Goal: Task Accomplishment & Management: Manage account settings

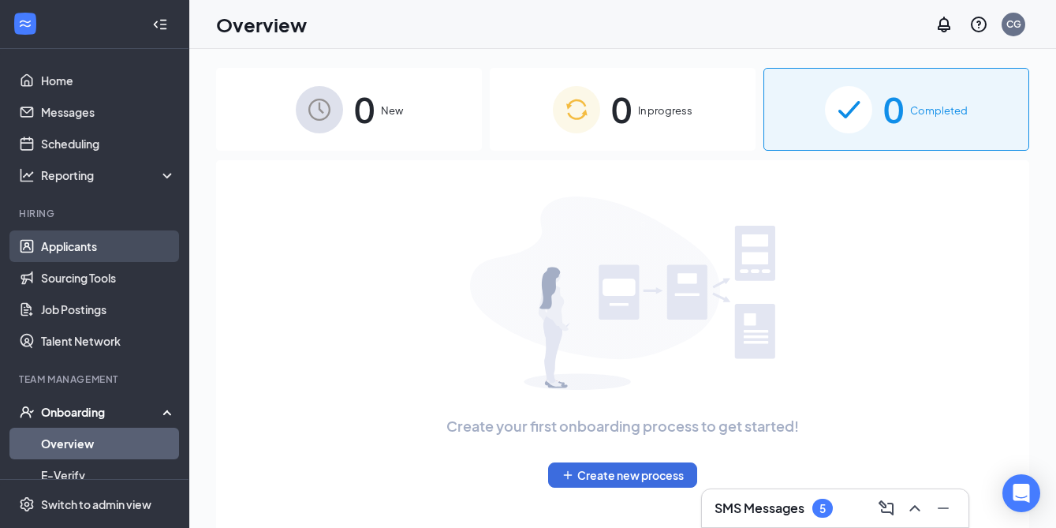
click at [66, 252] on link "Applicants" at bounding box center [108, 246] width 135 height 32
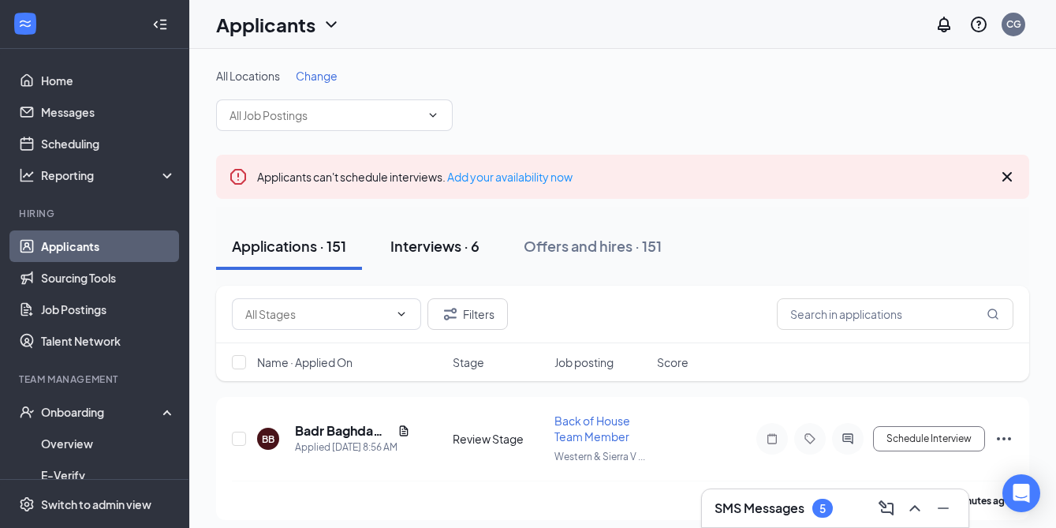
click at [441, 237] on div "Interviews · 6" at bounding box center [435, 246] width 89 height 20
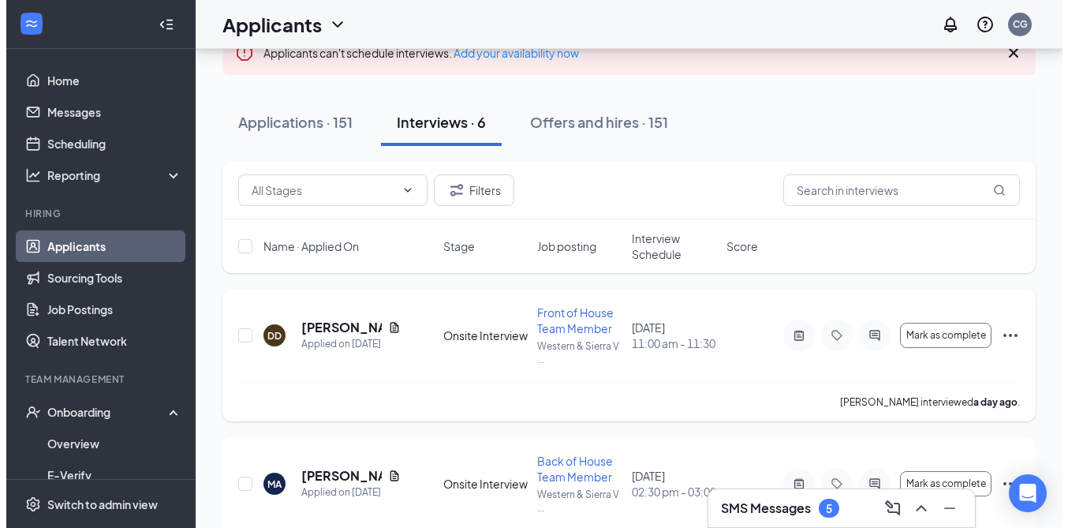
scroll to position [117, 0]
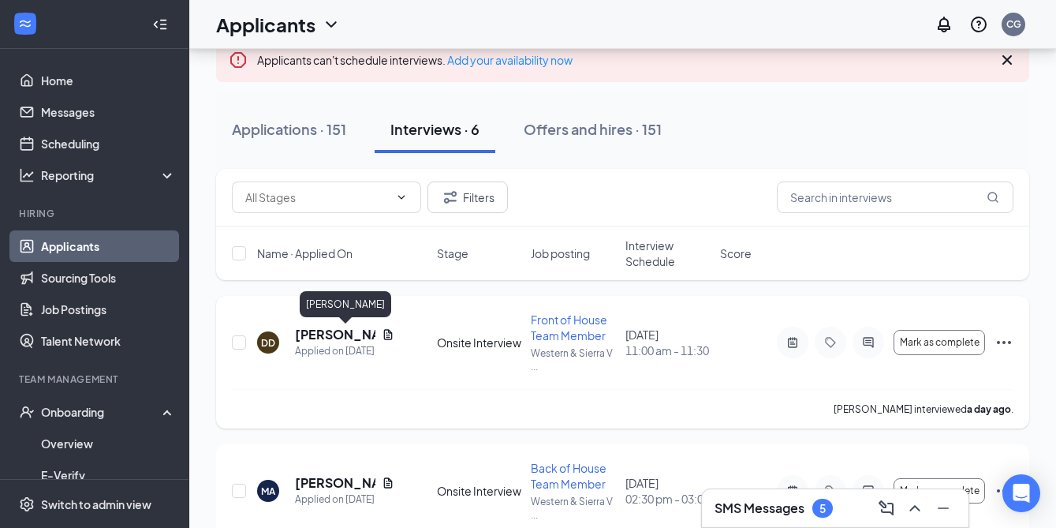
click at [323, 338] on h5 "[PERSON_NAME]" at bounding box center [335, 334] width 80 height 17
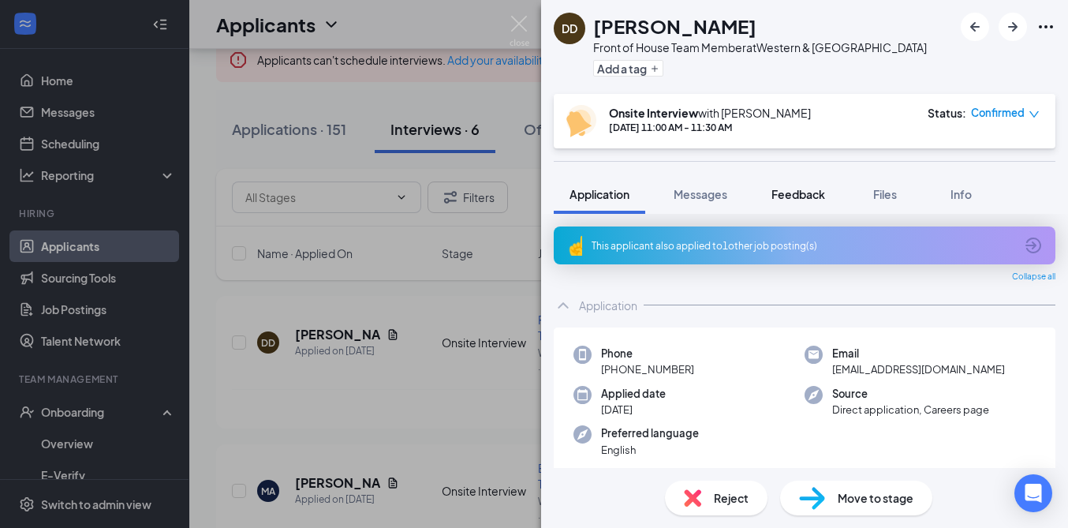
click at [807, 196] on span "Feedback" at bounding box center [799, 194] width 54 height 14
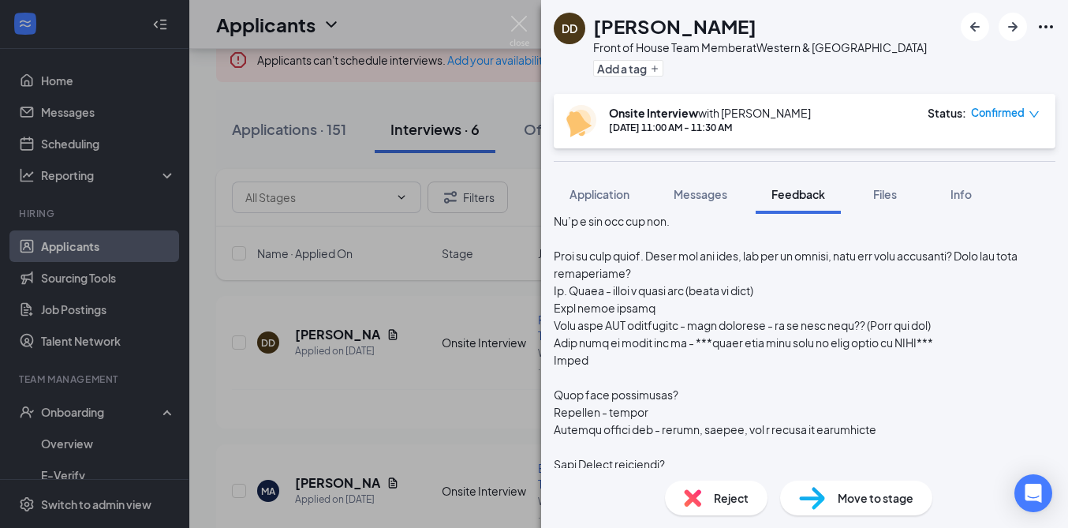
scroll to position [985, 0]
click at [867, 327] on div at bounding box center [805, 498] width 502 height 816
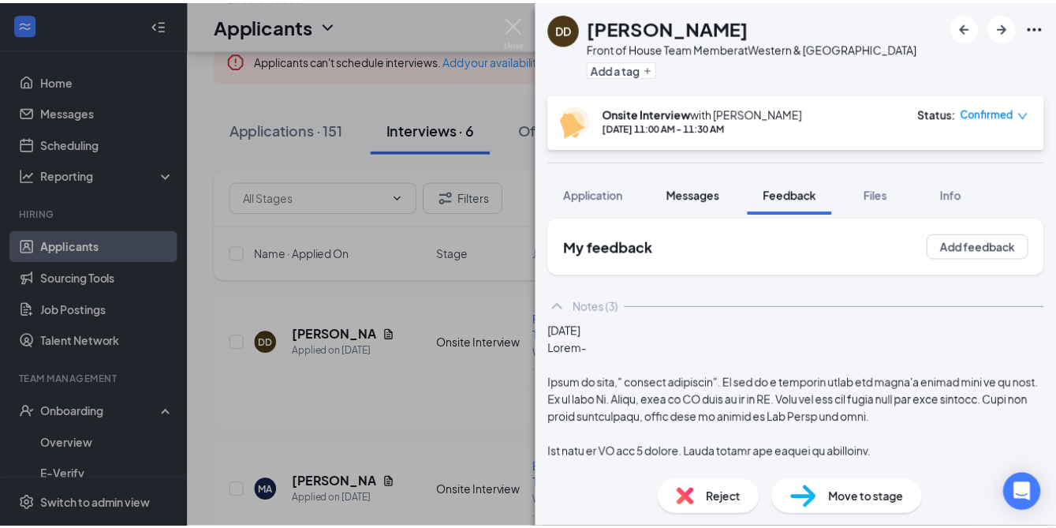
scroll to position [0, 0]
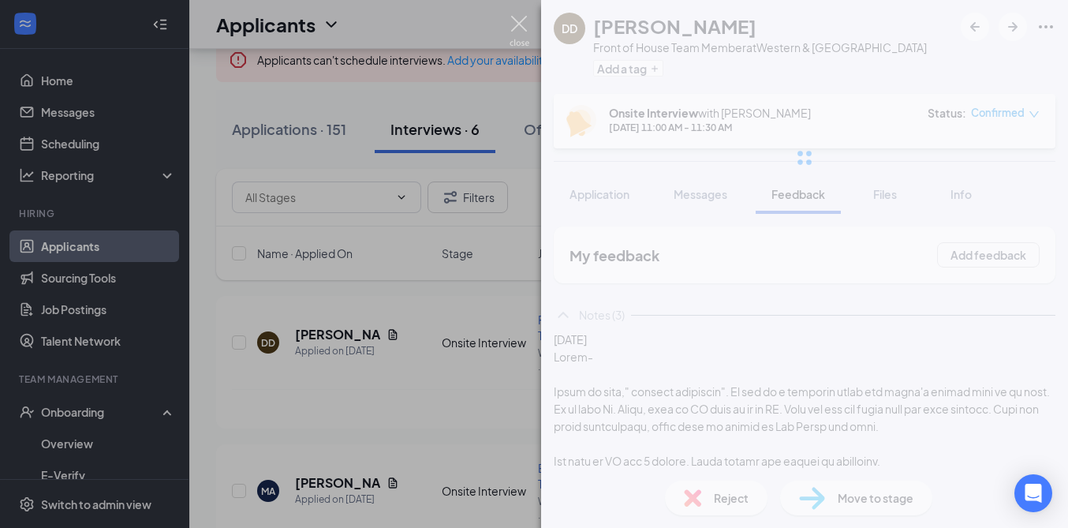
click at [522, 17] on img at bounding box center [520, 31] width 20 height 31
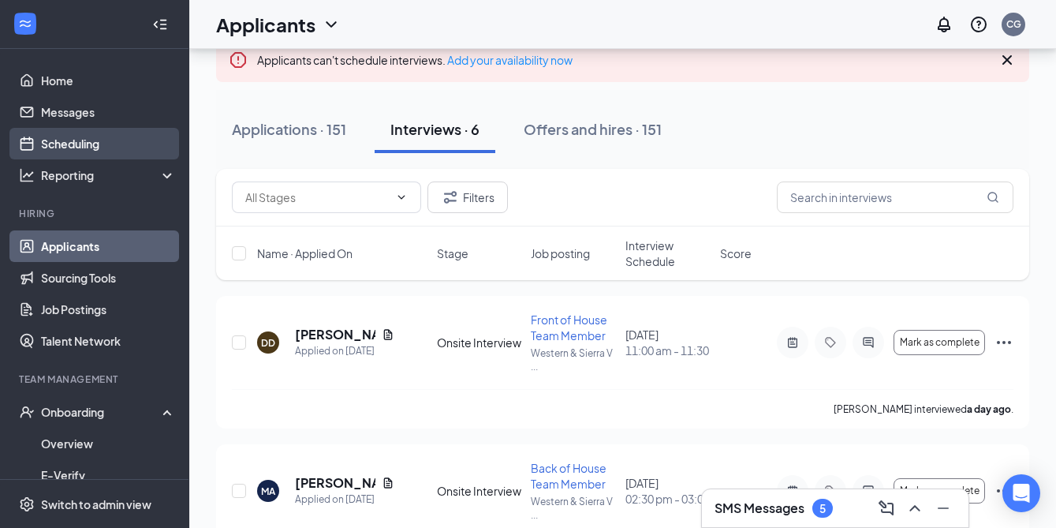
click at [70, 144] on link "Scheduling" at bounding box center [108, 144] width 135 height 32
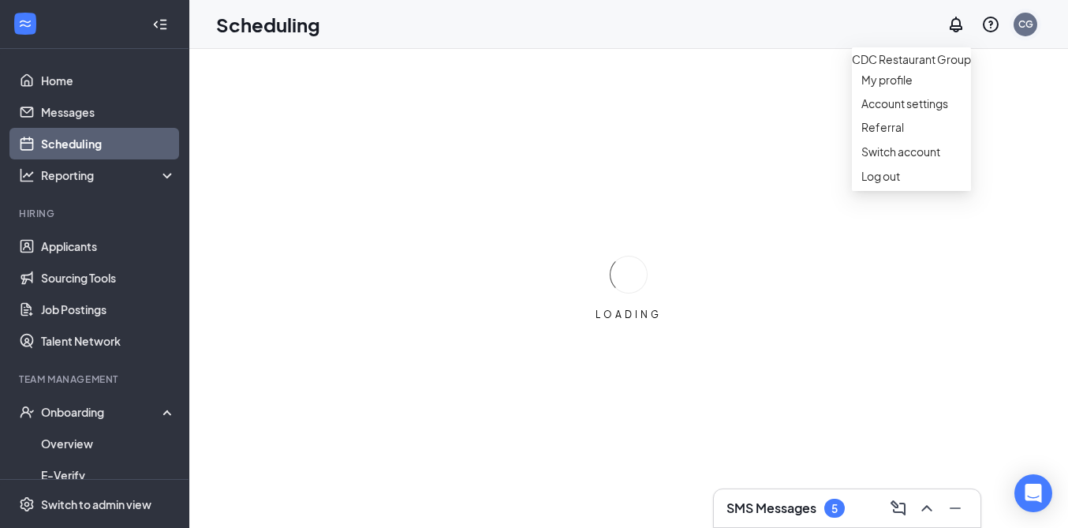
click at [1028, 24] on div "CG" at bounding box center [1026, 23] width 15 height 13
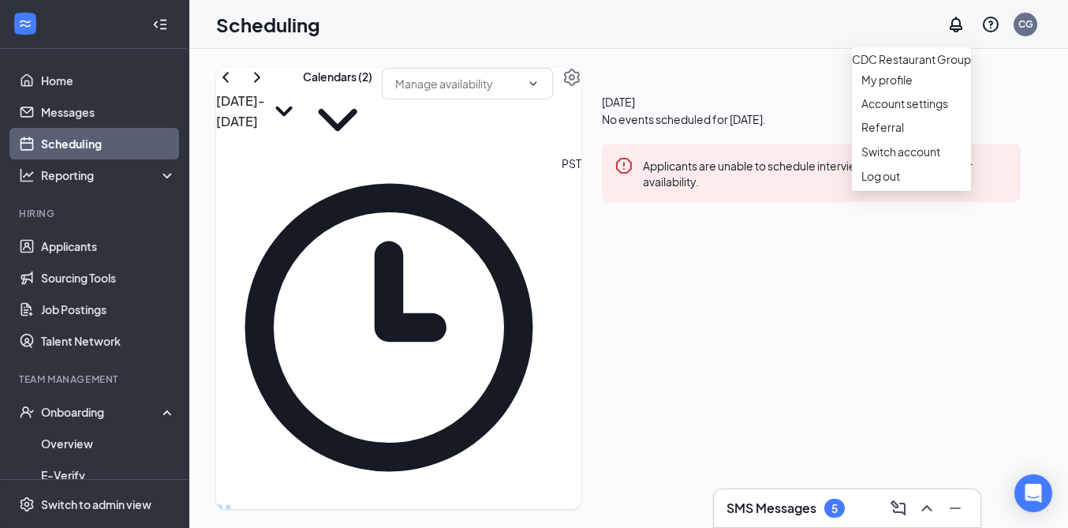
click at [1028, 24] on div "CG" at bounding box center [1026, 23] width 15 height 13
click at [1020, 14] on div "CG" at bounding box center [1026, 25] width 24 height 24
click at [881, 159] on link "Switch account" at bounding box center [901, 151] width 79 height 14
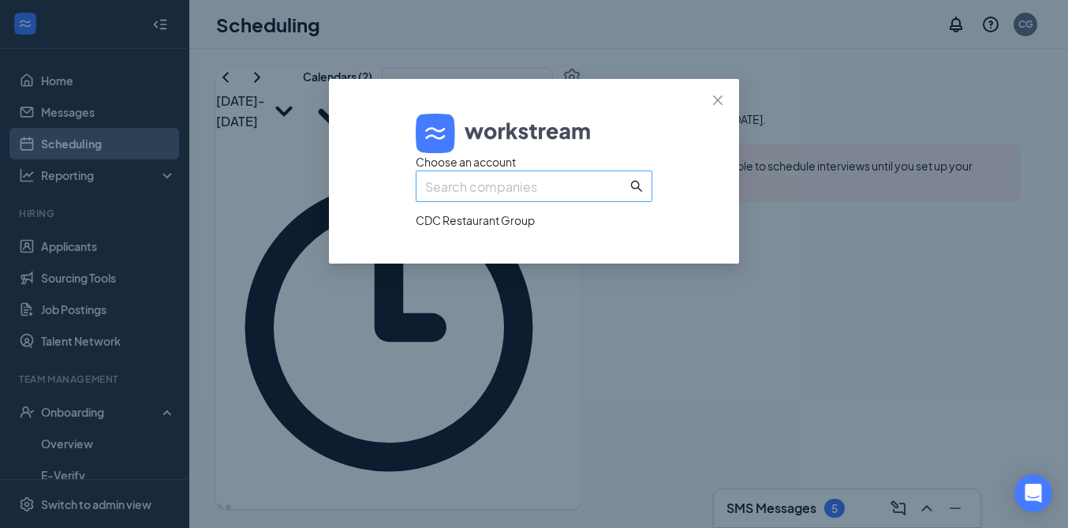
click at [600, 196] on input "text" at bounding box center [526, 187] width 202 height 20
click at [520, 229] on div "CDC Restaurant Group" at bounding box center [534, 219] width 237 height 17
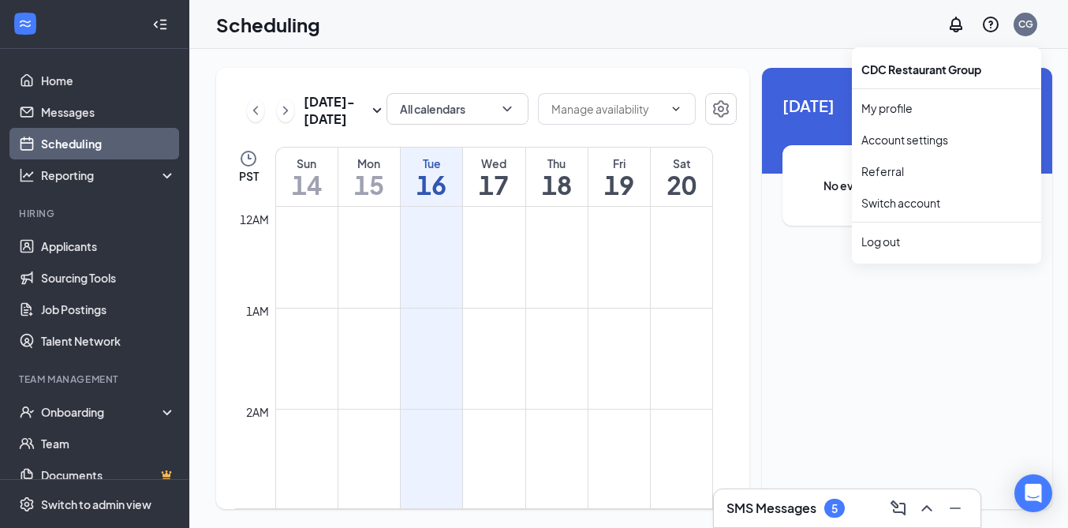
scroll to position [776, 0]
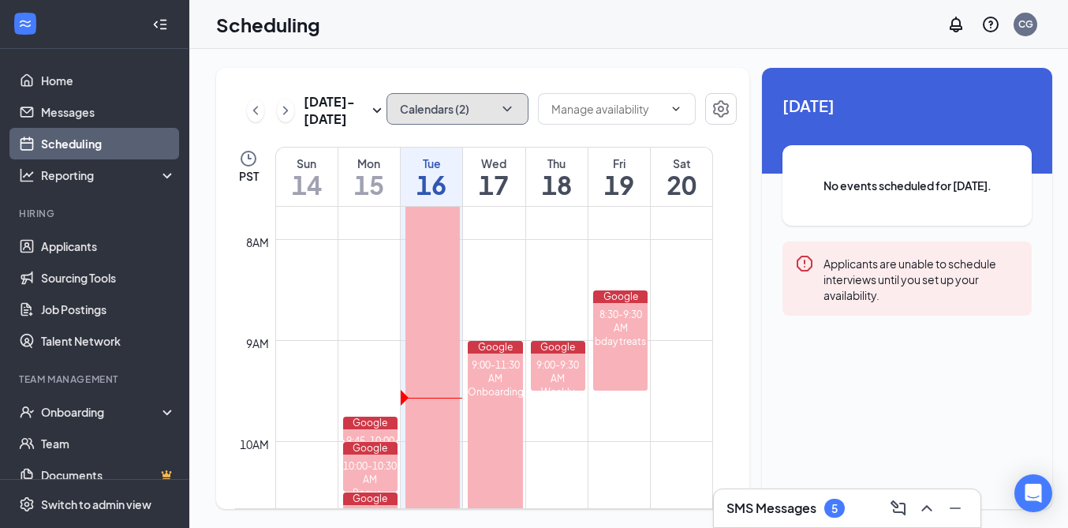
click at [499, 106] on icon "ChevronDown" at bounding box center [507, 109] width 16 height 16
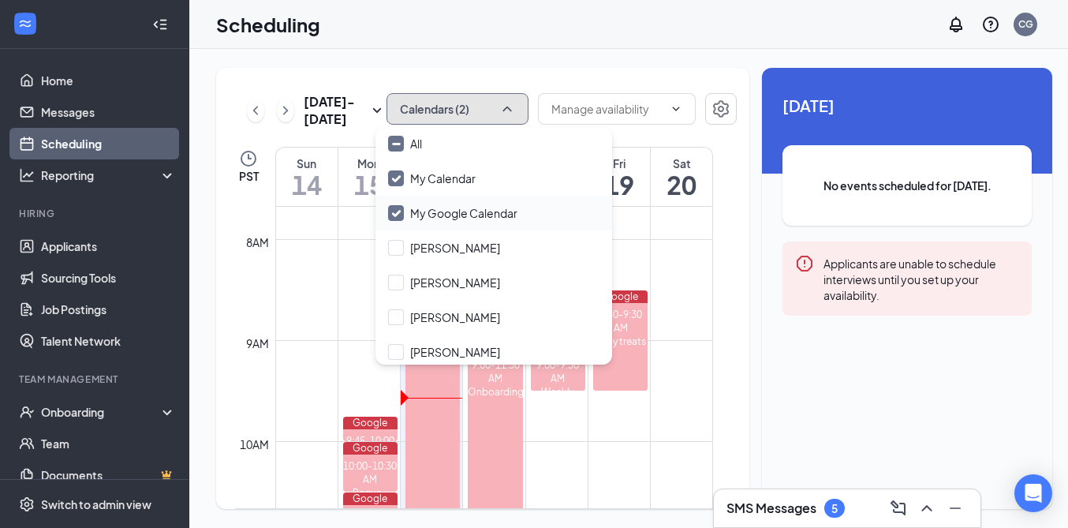
scroll to position [0, 0]
click at [670, 24] on div "Scheduling CG" at bounding box center [628, 24] width 879 height 49
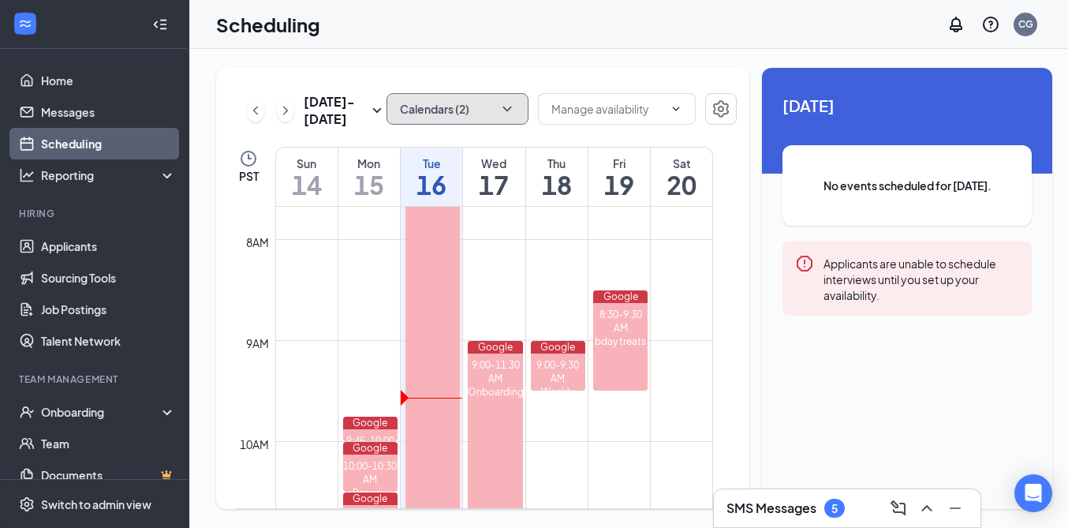
click at [467, 118] on button "Calendars (2)" at bounding box center [458, 109] width 142 height 32
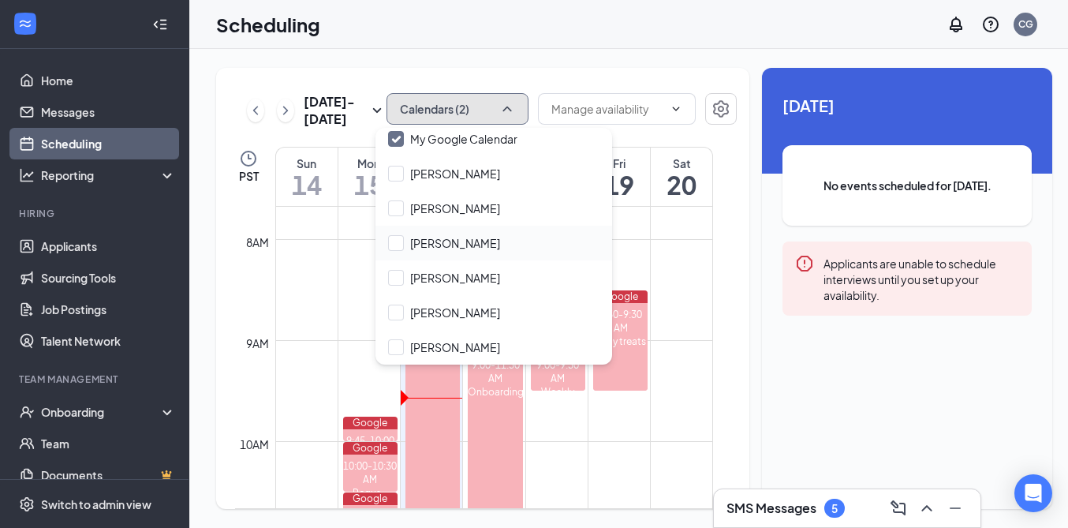
scroll to position [126, 0]
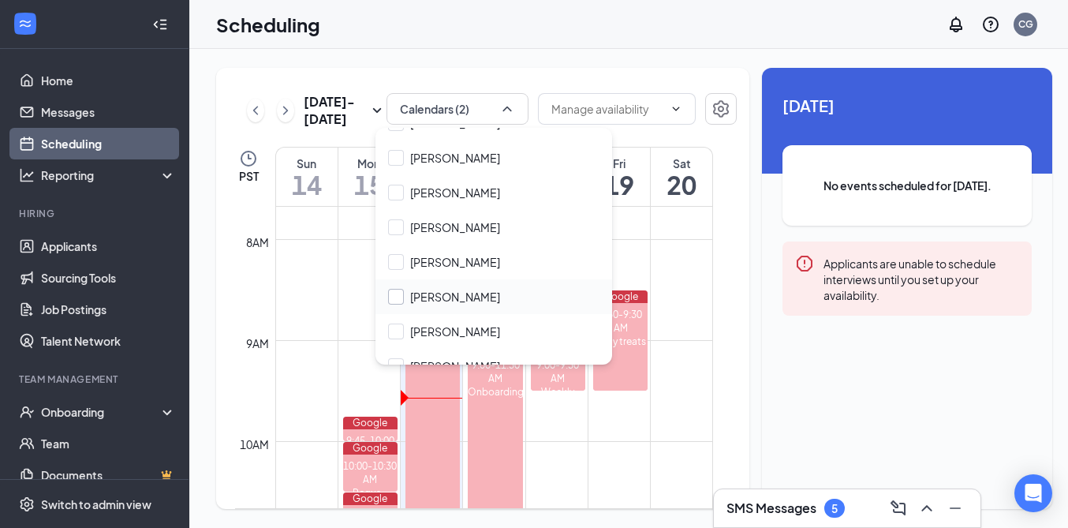
click at [444, 301] on input "[PERSON_NAME]" at bounding box center [444, 297] width 112 height 16
checkbox input "true"
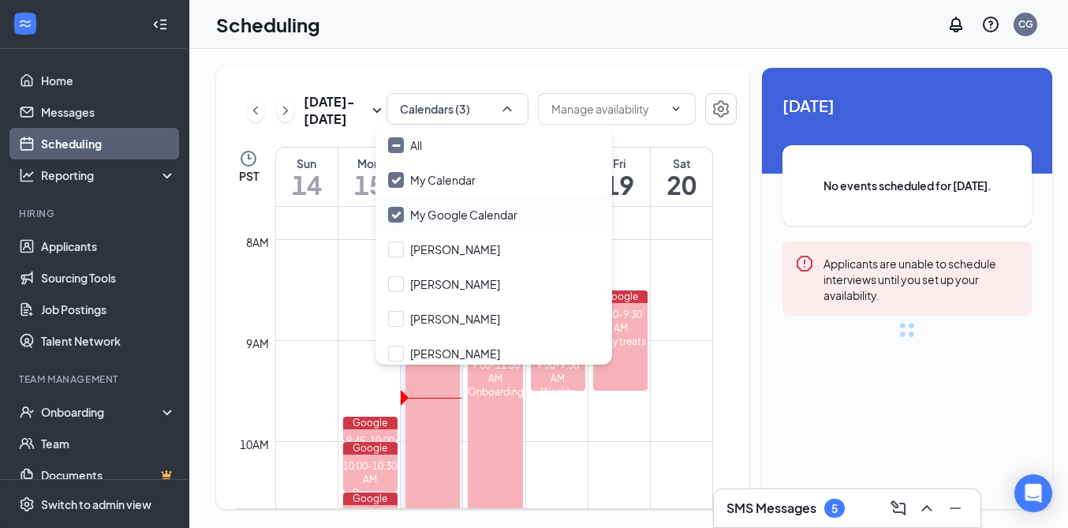
click at [394, 210] on input "My Google Calendar" at bounding box center [452, 215] width 129 height 16
checkbox input "false"
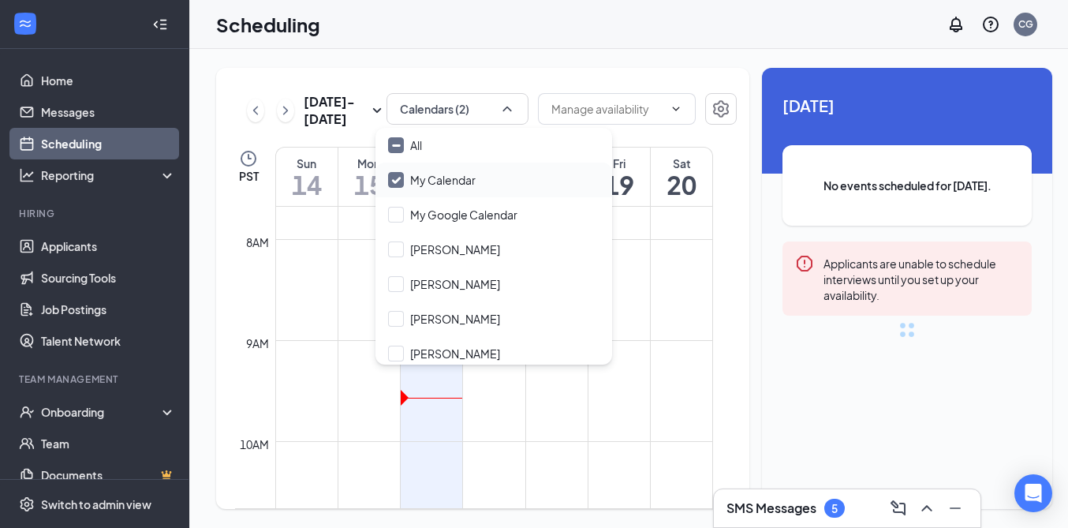
click at [394, 181] on input "My Calendar" at bounding box center [432, 180] width 88 height 16
checkbox input "false"
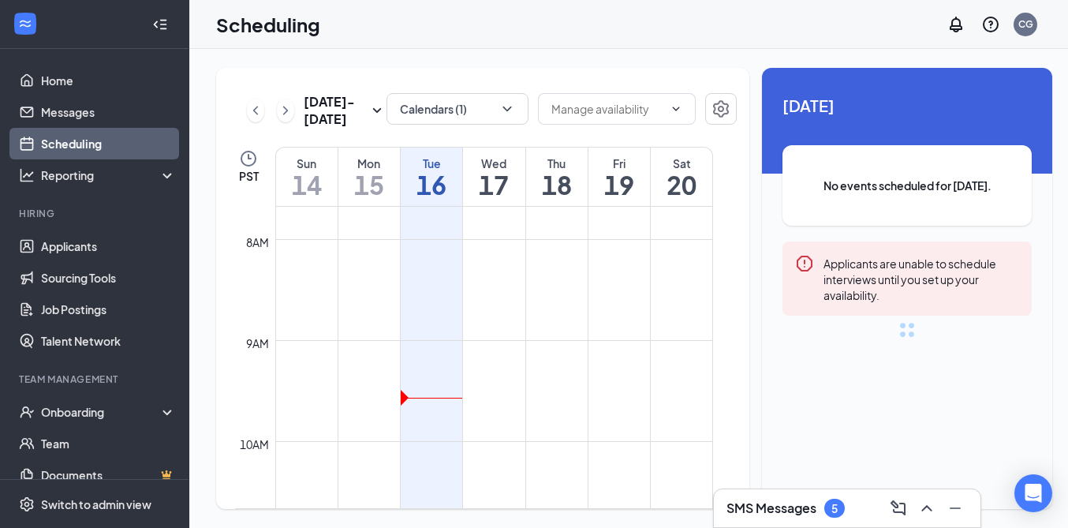
click at [457, 60] on div "[DATE] - [DATE] Calendars (1) PST Sun 14 Mon 15 Tue 16 Wed 17 Thu 18 Fri 19 Sat…" at bounding box center [634, 288] width 890 height 479
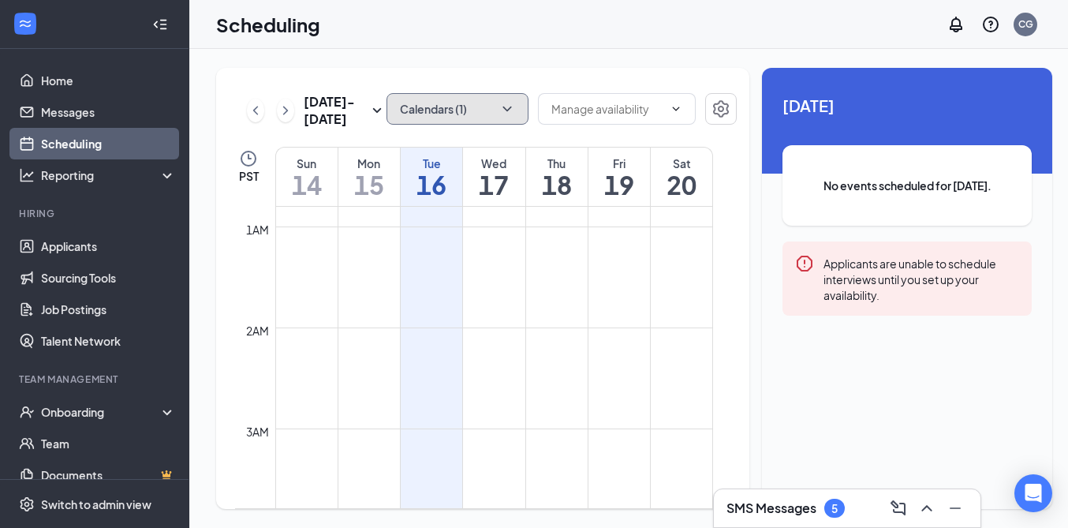
click at [499, 114] on icon "ChevronDown" at bounding box center [507, 109] width 16 height 16
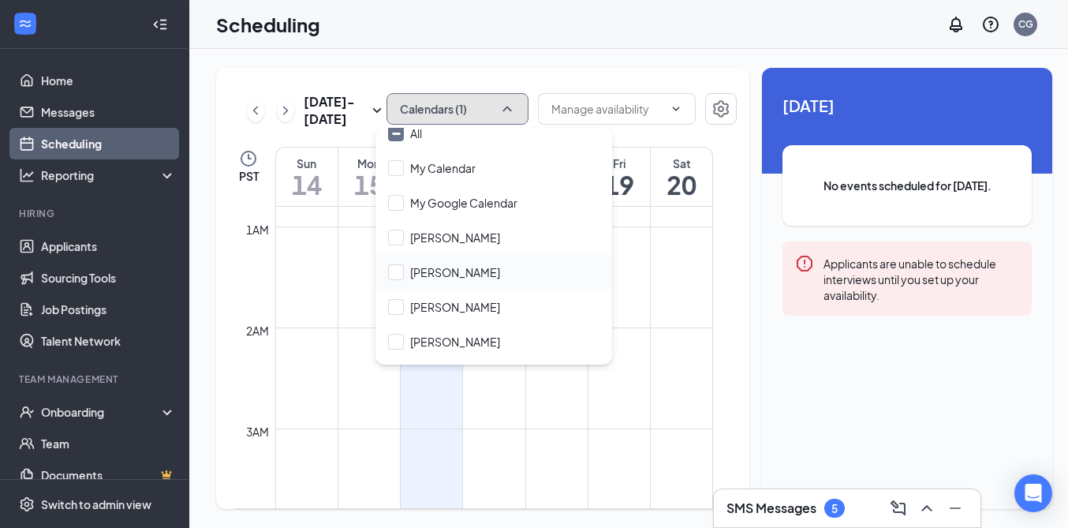
scroll to position [181, 0]
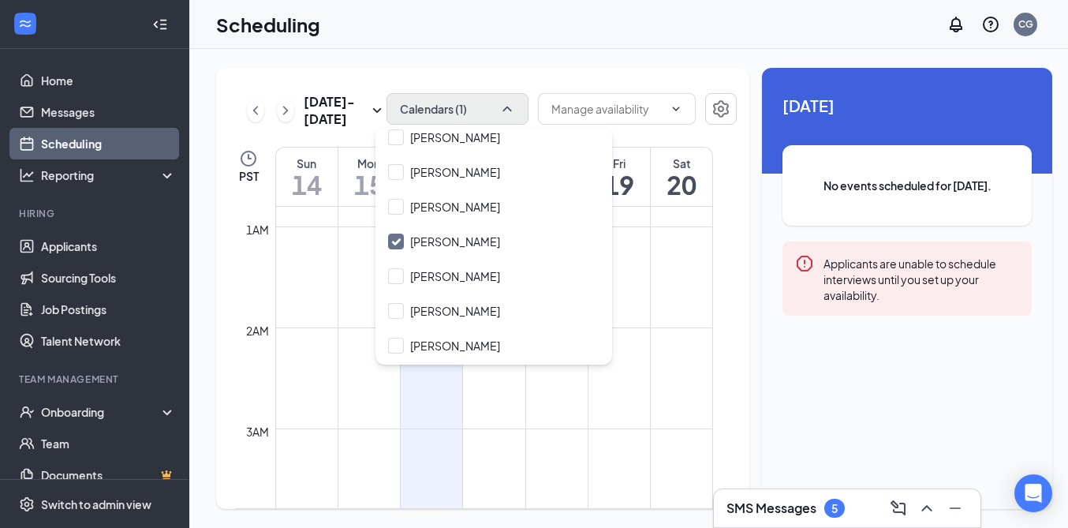
click at [607, 68] on div "[DATE] - [DATE] Calendars (1) PST Sun 14 Mon 15 Tue 16 Wed 17 Thu 18 Fri 19 Sat…" at bounding box center [482, 288] width 533 height 441
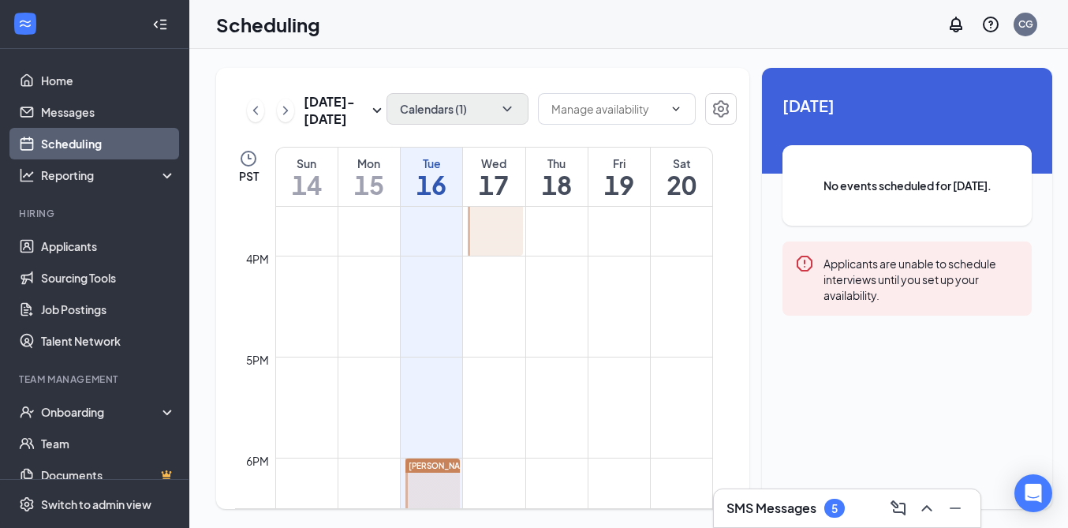
scroll to position [1541, 0]
